Goal: Information Seeking & Learning: Learn about a topic

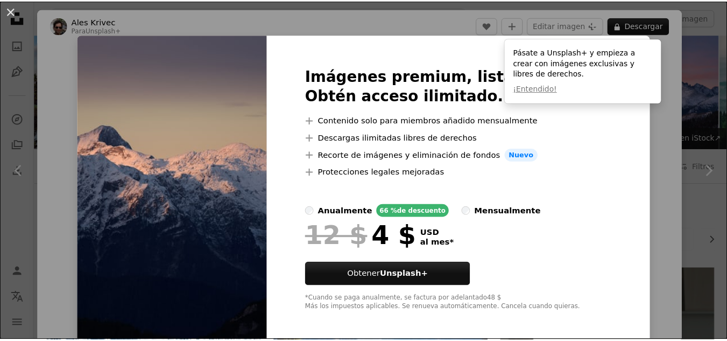
scroll to position [1346, 0]
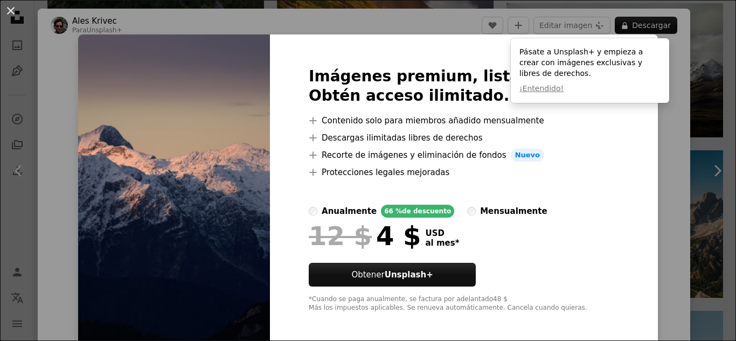
click at [608, 201] on div "Imágenes premium, listas para usar. Obtén acceso ilimitado. A plus sign Conteni…" at bounding box center [464, 189] width 388 height 310
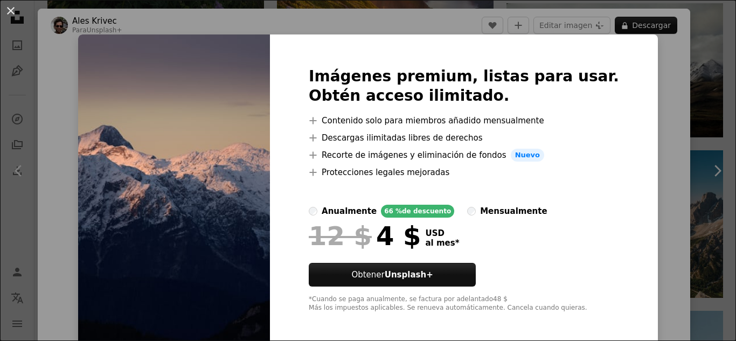
click at [657, 73] on div "An X shape Imágenes premium, listas para usar. Obtén acceso ilimitado. A plus s…" at bounding box center [368, 170] width 736 height 341
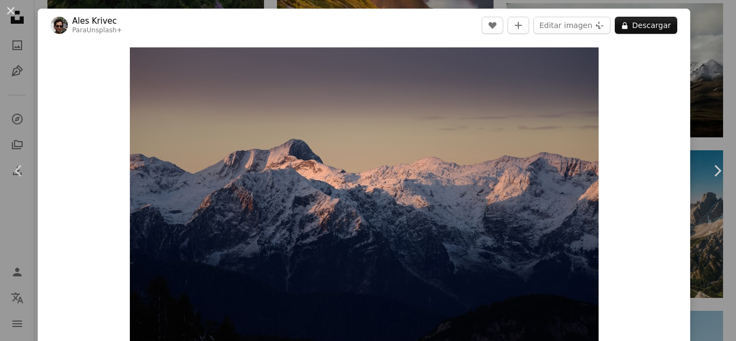
click at [5, 11] on button "An X shape" at bounding box center [10, 10] width 13 height 13
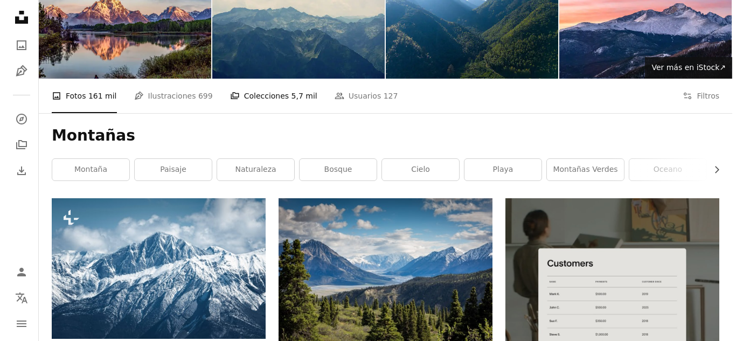
scroll to position [215, 0]
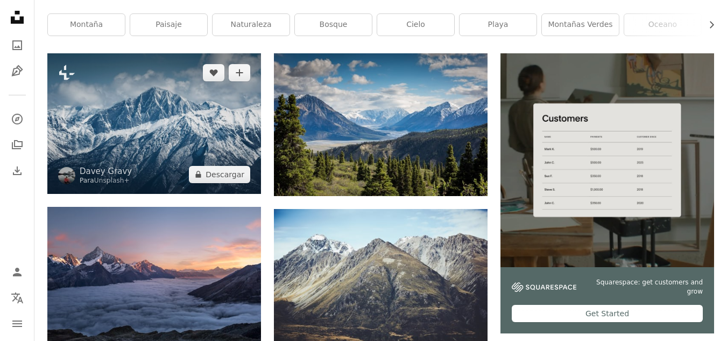
click at [220, 135] on img at bounding box center [154, 123] width 214 height 140
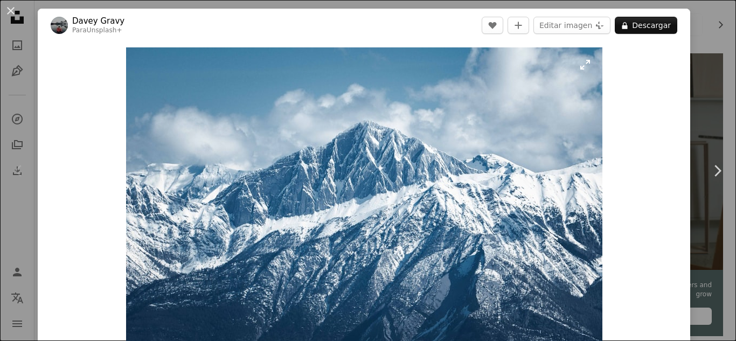
click at [347, 147] on img "Ampliar en esta imagen" at bounding box center [364, 203] width 476 height 312
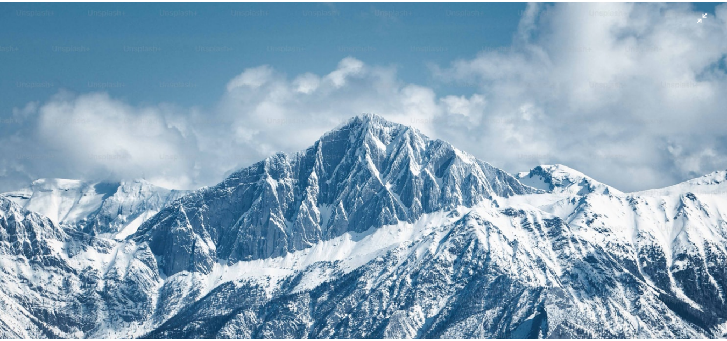
scroll to position [66, 0]
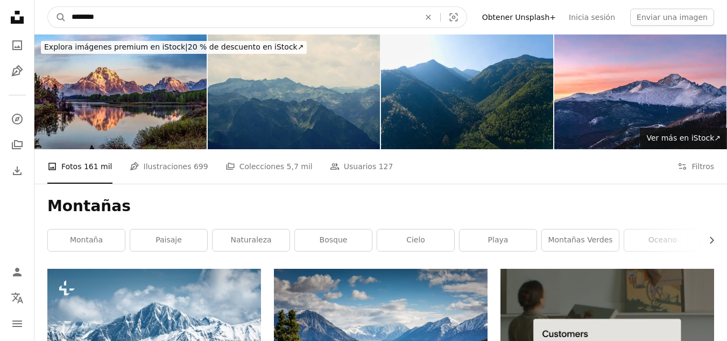
click at [202, 24] on input "********" at bounding box center [241, 17] width 351 height 20
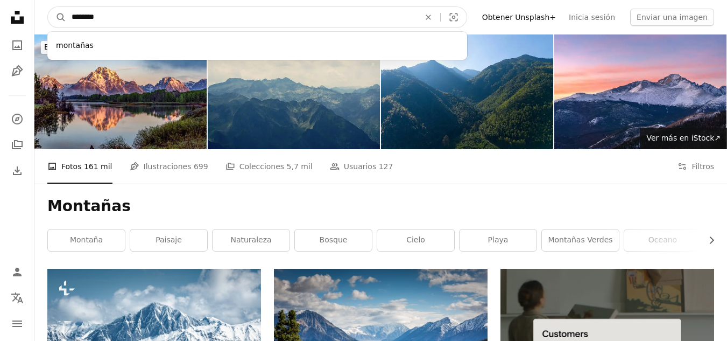
drag, startPoint x: 128, startPoint y: 27, endPoint x: 83, endPoint y: 26, distance: 45.2
click at [83, 26] on input "********" at bounding box center [241, 17] width 351 height 20
type input "*"
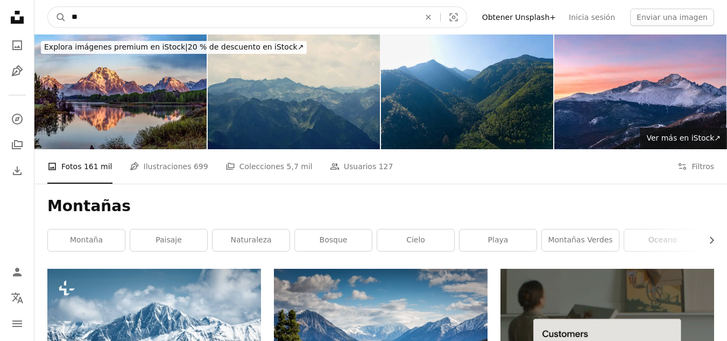
type input "*"
type input "**********"
click button "A magnifying glass" at bounding box center [57, 17] width 18 height 20
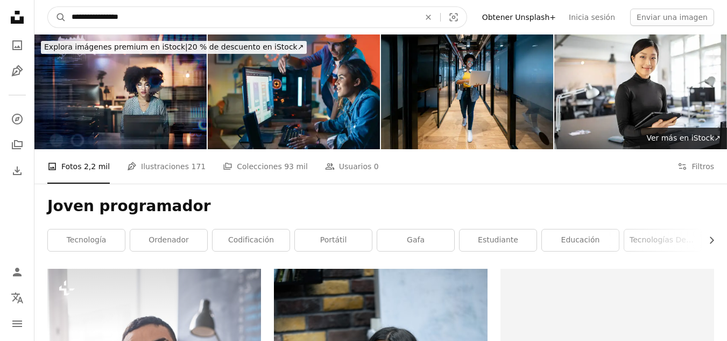
drag, startPoint x: 60, startPoint y: -3, endPoint x: 0, endPoint y: -25, distance: 63.7
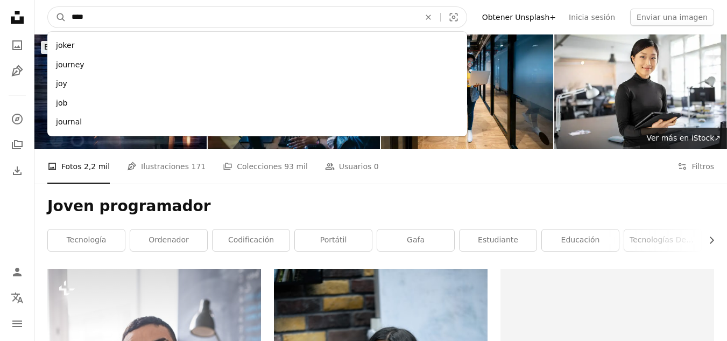
type input "*****"
click button "A magnifying glass" at bounding box center [57, 17] width 18 height 20
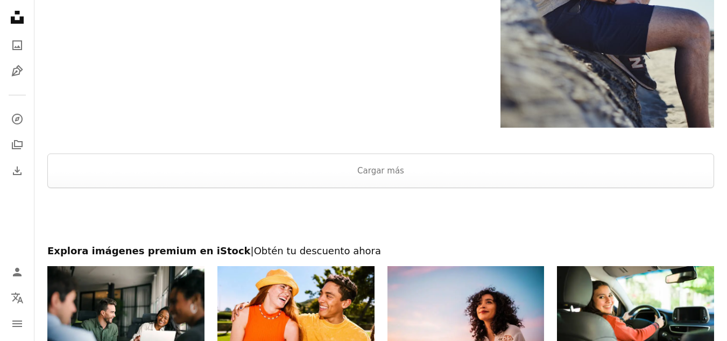
scroll to position [2315, 0]
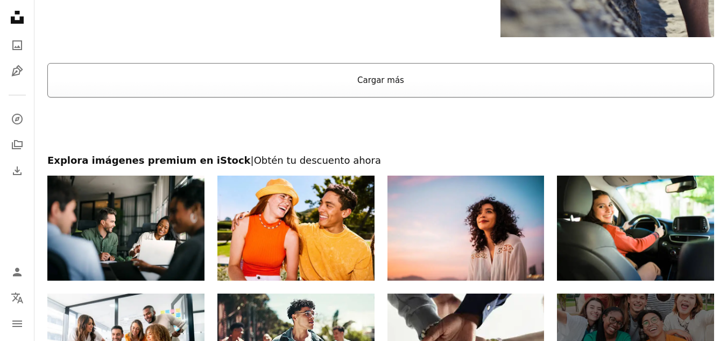
click at [366, 88] on button "Cargar más" at bounding box center [380, 80] width 667 height 34
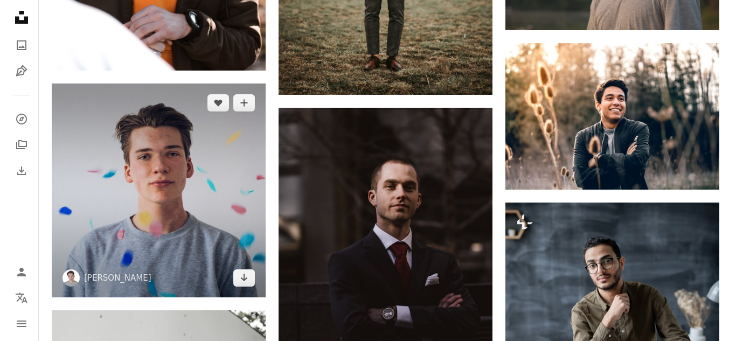
scroll to position [1615, 0]
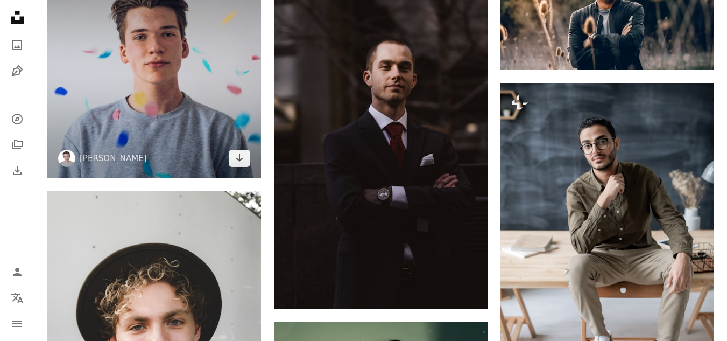
click at [192, 107] on img at bounding box center [154, 70] width 214 height 213
